Goal: Find specific page/section: Find specific page/section

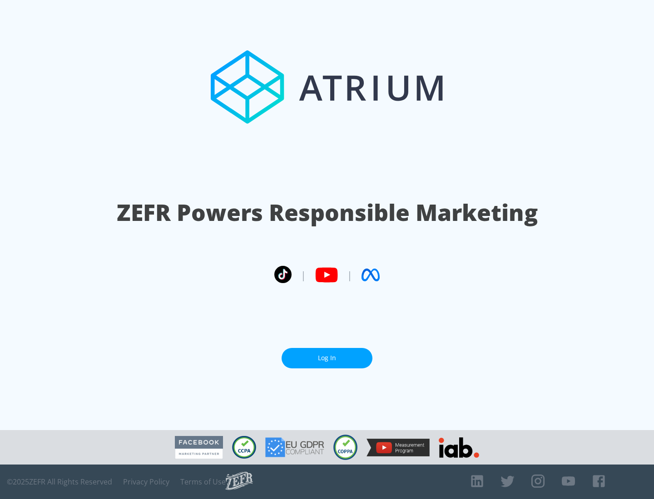
click at [327, 358] on link "Log In" at bounding box center [326, 358] width 91 height 20
